Goal: Feedback & Contribution: Submit feedback/report problem

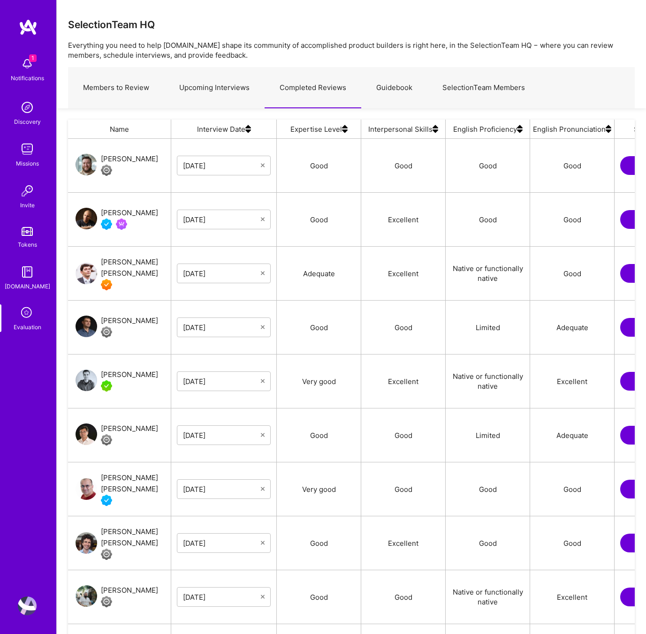
scroll to position [536, 567]
click at [206, 91] on link "Upcoming Interviews" at bounding box center [214, 88] width 100 height 41
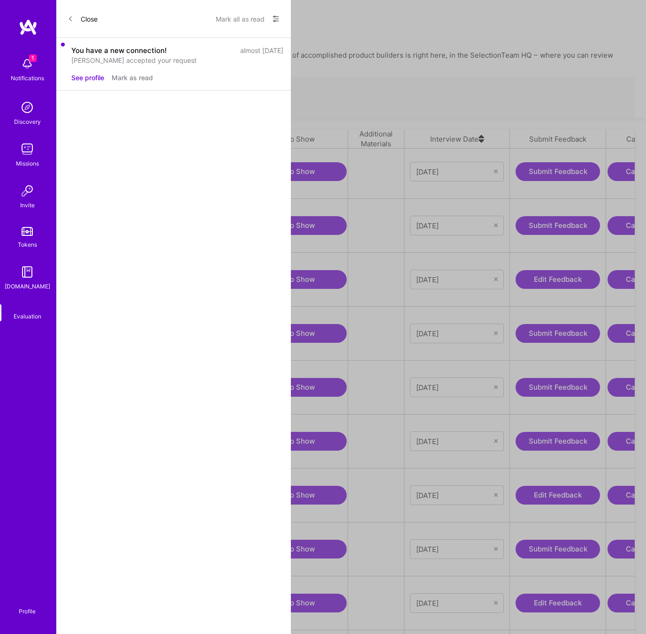
scroll to position [0, 113]
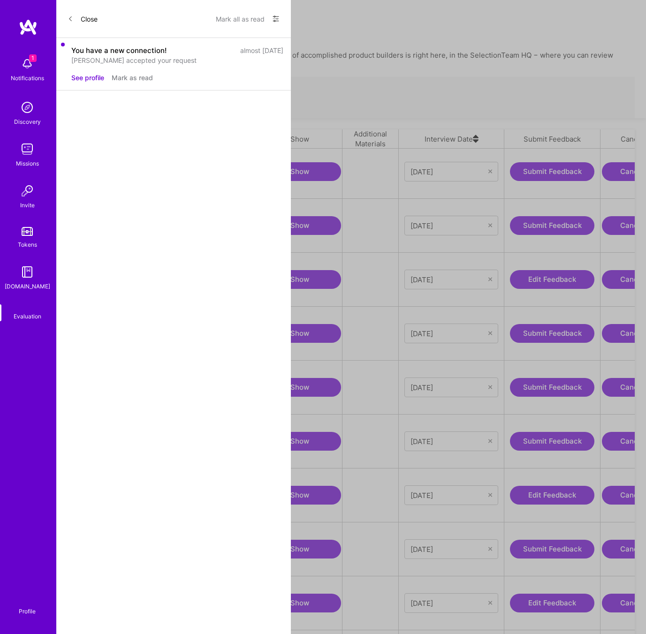
click at [573, 378] on button "Submit Feedback" at bounding box center [552, 387] width 84 height 19
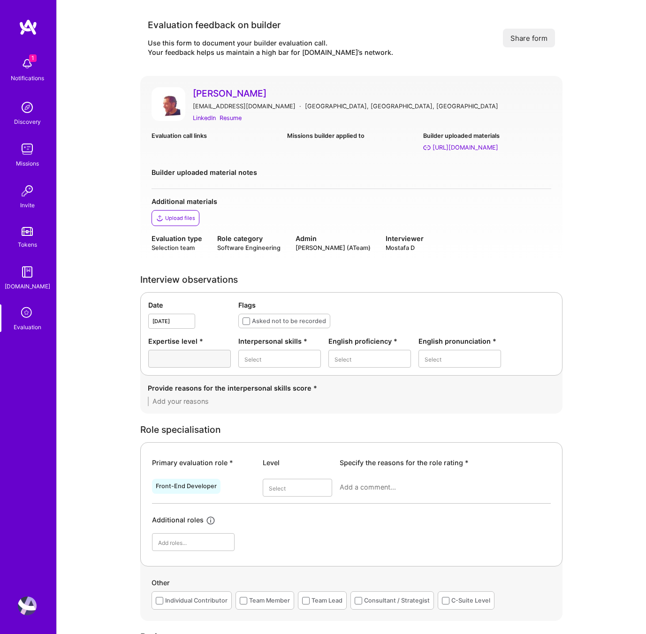
click at [438, 77] on div "[PERSON_NAME] [EMAIL_ADDRESS][DOMAIN_NAME] · [GEOGRAPHIC_DATA], [GEOGRAPHIC_DAT…" at bounding box center [351, 170] width 422 height 188
click at [204, 119] on div "LinkedIn" at bounding box center [204, 118] width 23 height 10
